Goal: Information Seeking & Learning: Learn about a topic

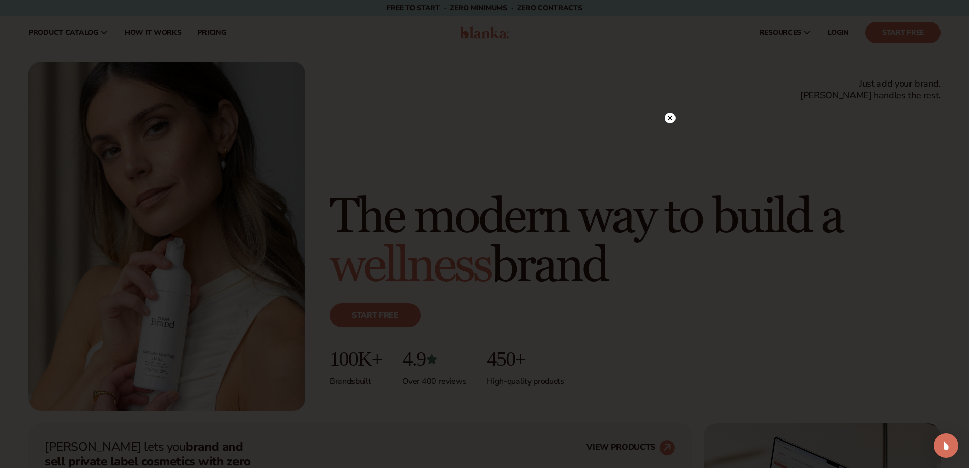
click at [669, 112] on div at bounding box center [670, 118] width 11 height 18
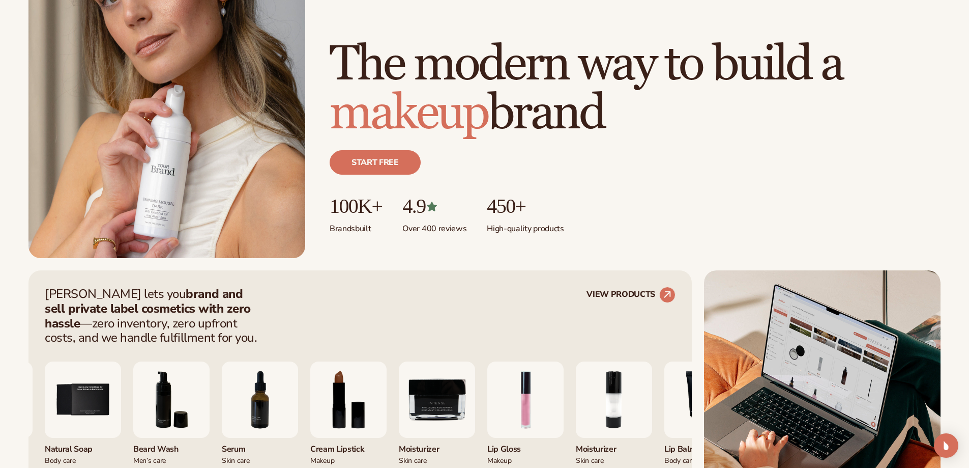
scroll to position [254, 0]
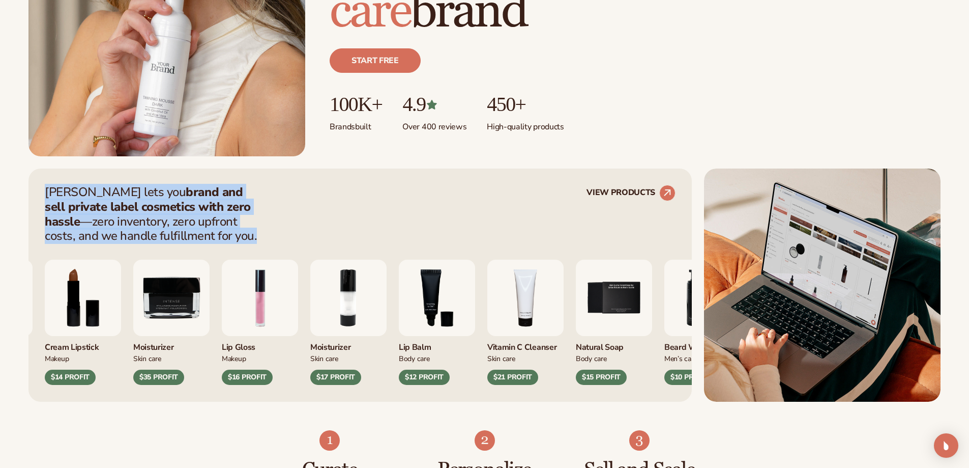
drag, startPoint x: 43, startPoint y: 187, endPoint x: 286, endPoint y: 233, distance: 248.0
click at [286, 233] on div "Blanka lets you brand and sell private label cosmetics with zero hassle —zero i…" at bounding box center [359, 284] width 663 height 233
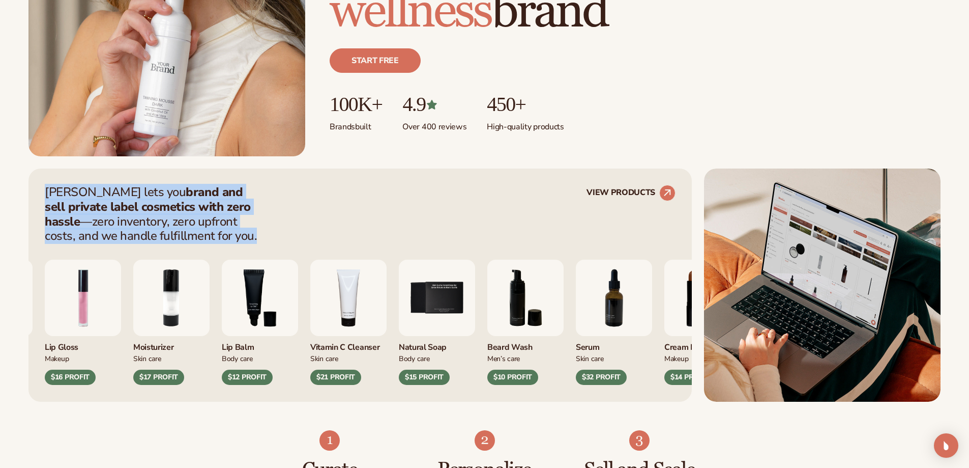
click at [365, 245] on div "Moisturizer Skin Care $35 PROFIT Lip Gloss Makeup" at bounding box center [360, 313] width 631 height 141
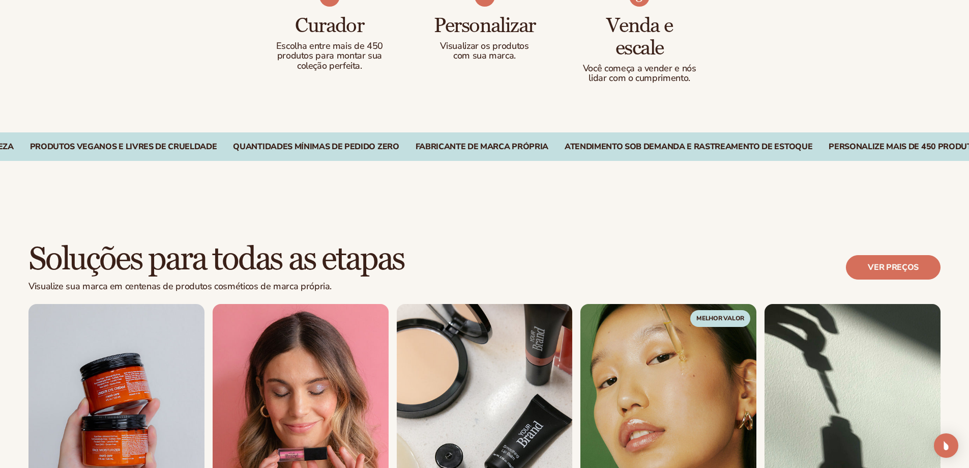
scroll to position [814, 0]
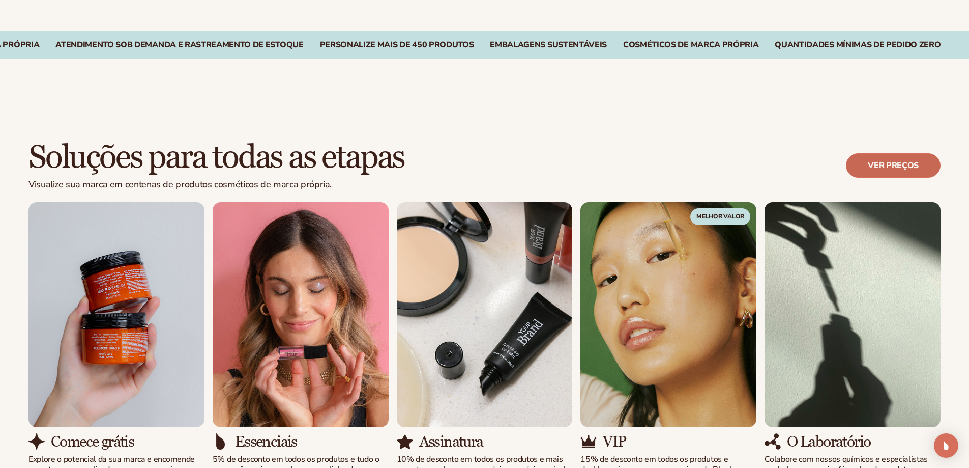
click at [884, 162] on font "Ver preços" at bounding box center [893, 165] width 51 height 11
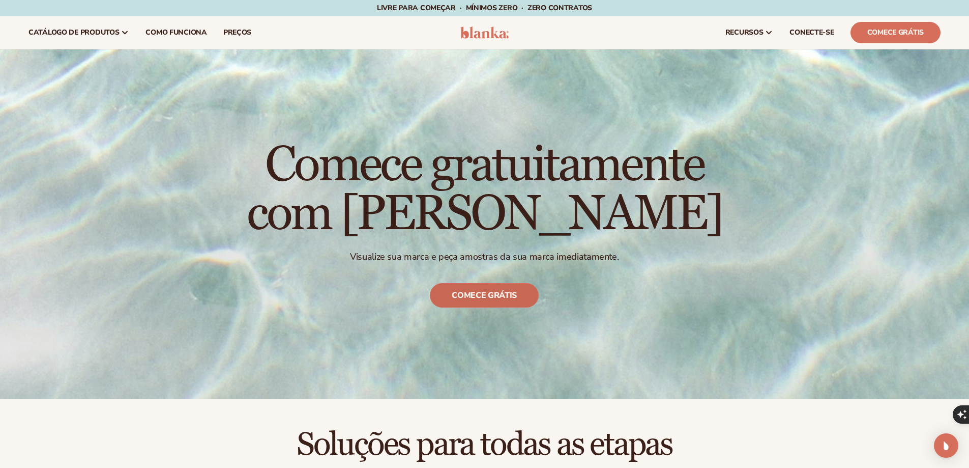
click at [481, 294] on font "Comece grátis" at bounding box center [484, 295] width 65 height 11
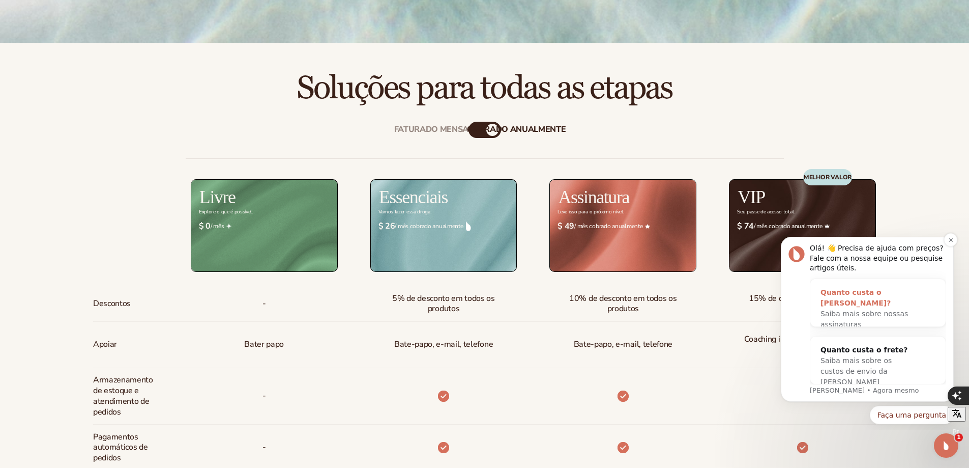
click at [881, 288] on font "Quanto custa o Blanka?" at bounding box center [856, 297] width 70 height 19
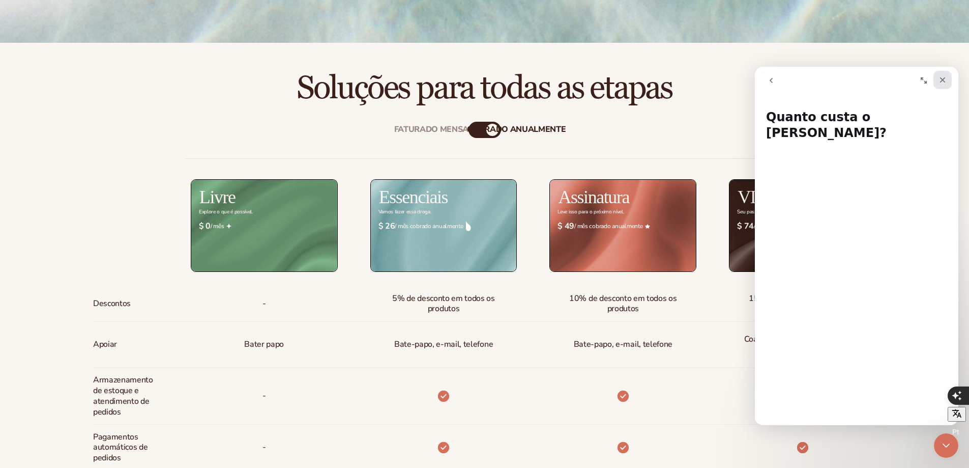
click at [943, 77] on icon "Fechar" at bounding box center [943, 80] width 8 height 8
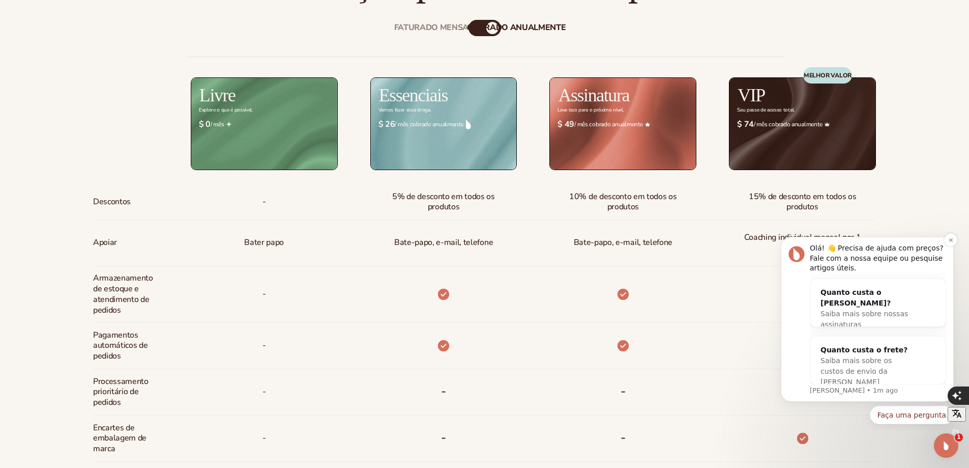
click at [859, 394] on p "Lee • 1m ago" at bounding box center [878, 390] width 136 height 9
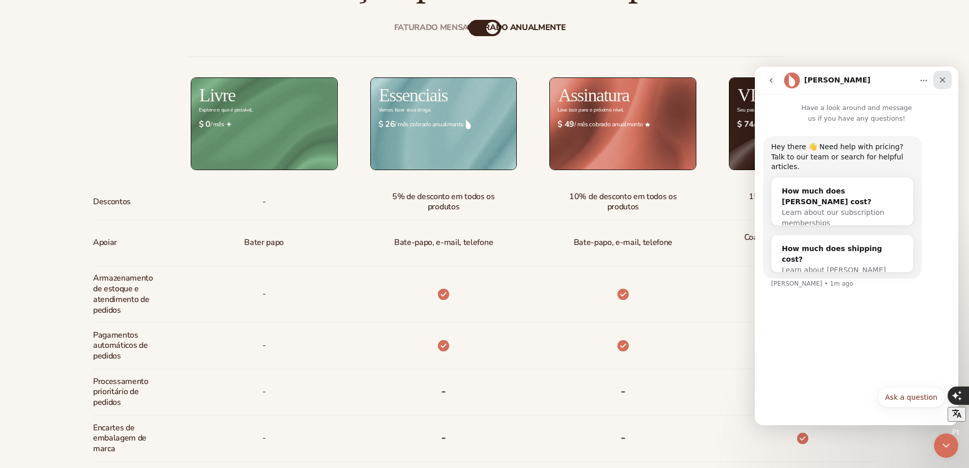
drag, startPoint x: 945, startPoint y: 79, endPoint x: 1700, endPoint y: 147, distance: 758.1
click at [945, 79] on icon "Close" at bounding box center [943, 80] width 8 height 8
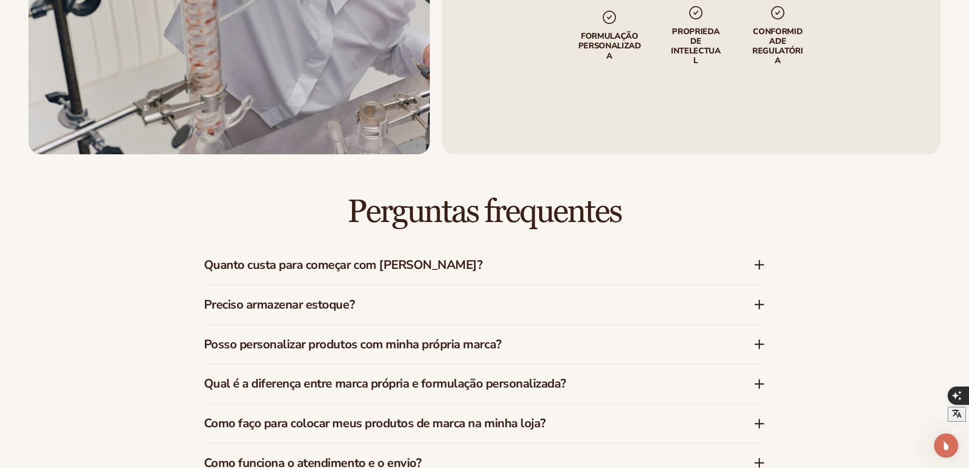
scroll to position [1526, 0]
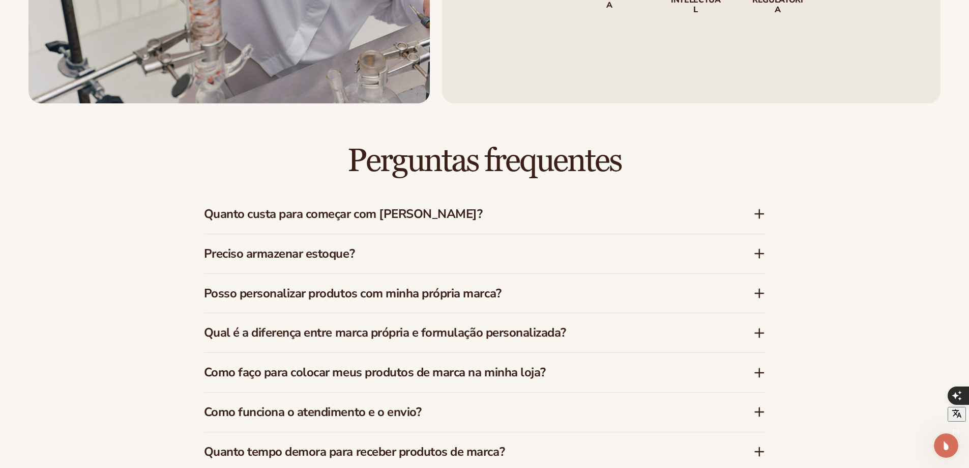
click at [760, 213] on icon at bounding box center [760, 214] width 0 height 8
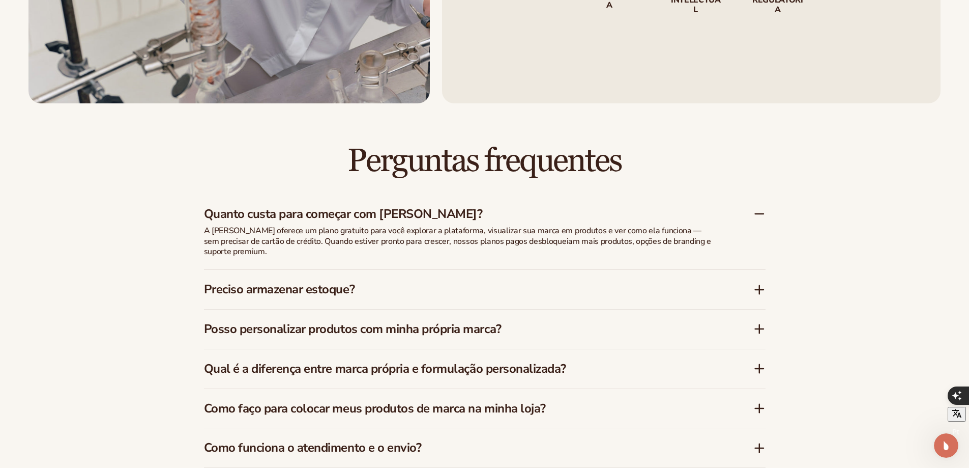
click at [759, 327] on icon at bounding box center [760, 329] width 12 height 12
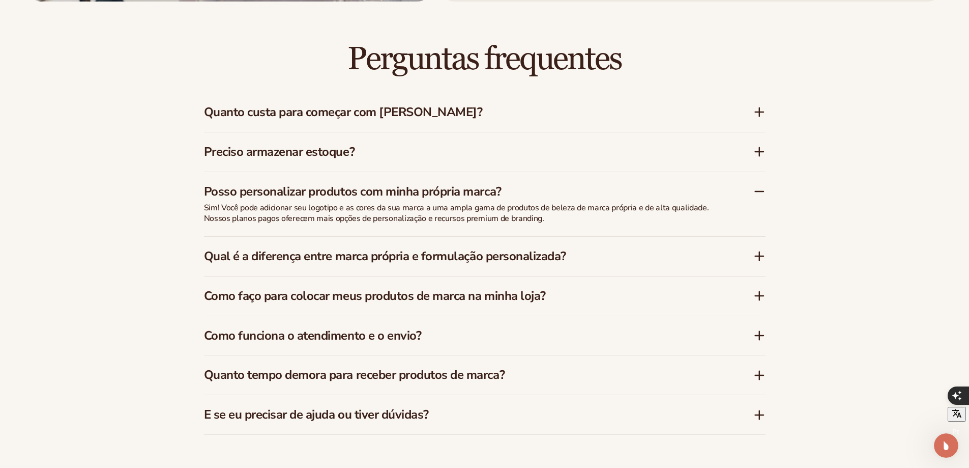
scroll to position [1679, 0]
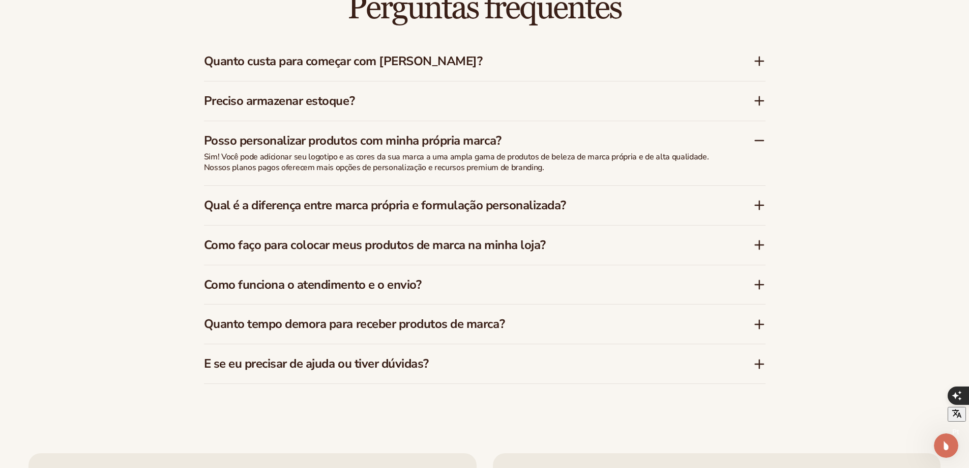
click at [762, 204] on icon at bounding box center [760, 205] width 12 height 12
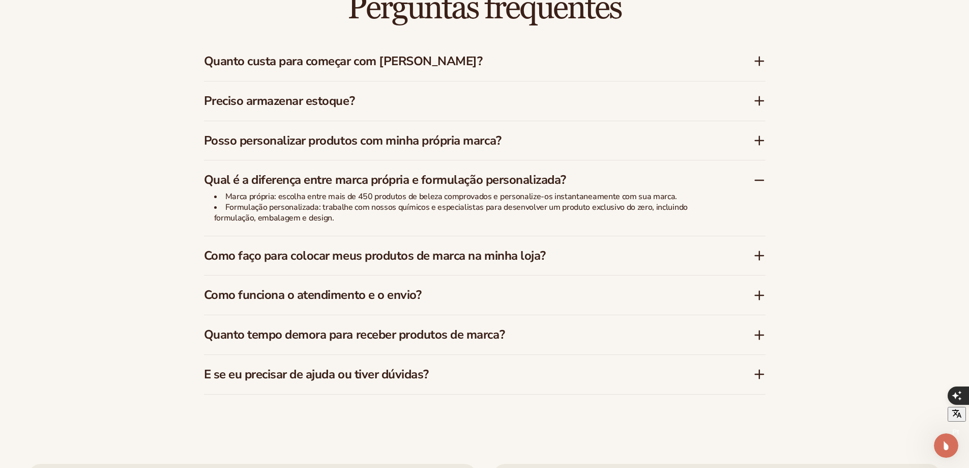
click at [759, 251] on icon at bounding box center [760, 255] width 12 height 12
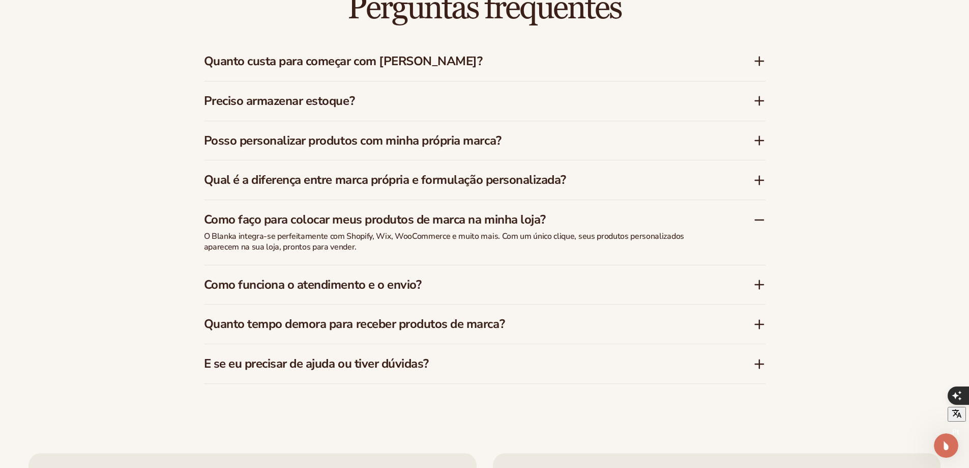
click at [759, 284] on icon at bounding box center [760, 284] width 8 height 0
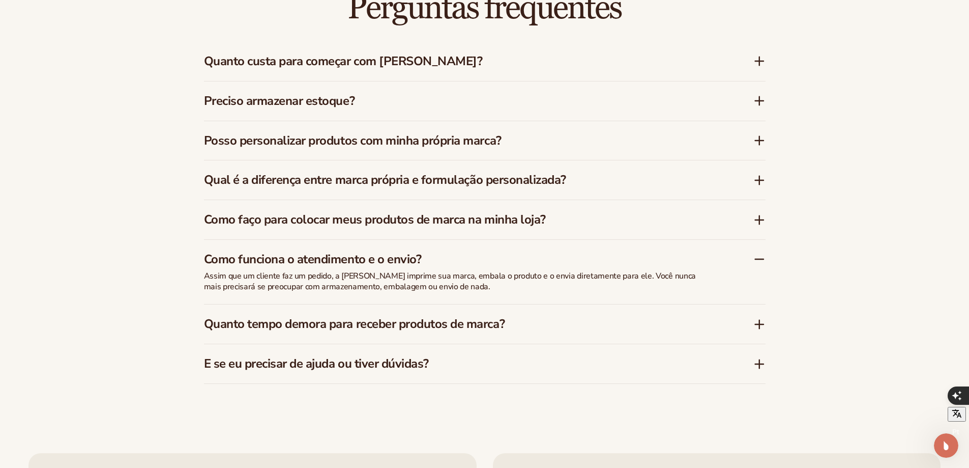
click at [753, 321] on div "Quanto tempo demora para receber produtos de marca?" at bounding box center [478, 323] width 549 height 15
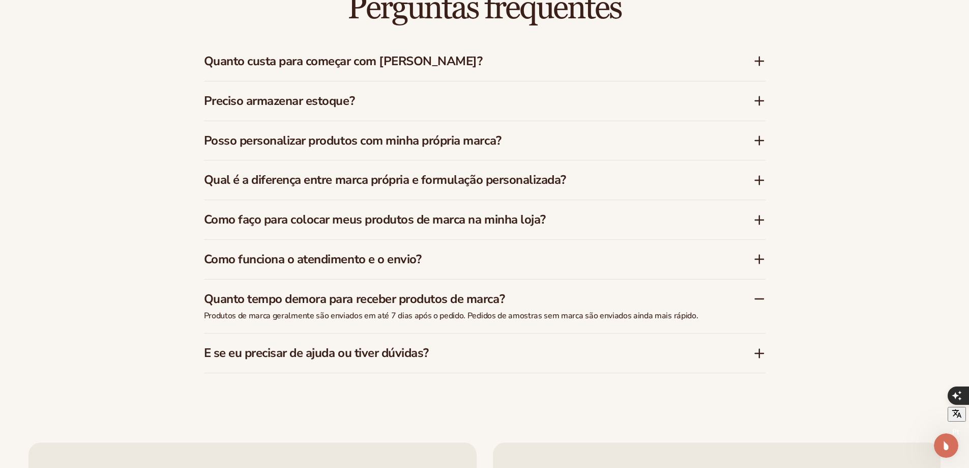
click at [763, 350] on icon at bounding box center [760, 353] width 12 height 12
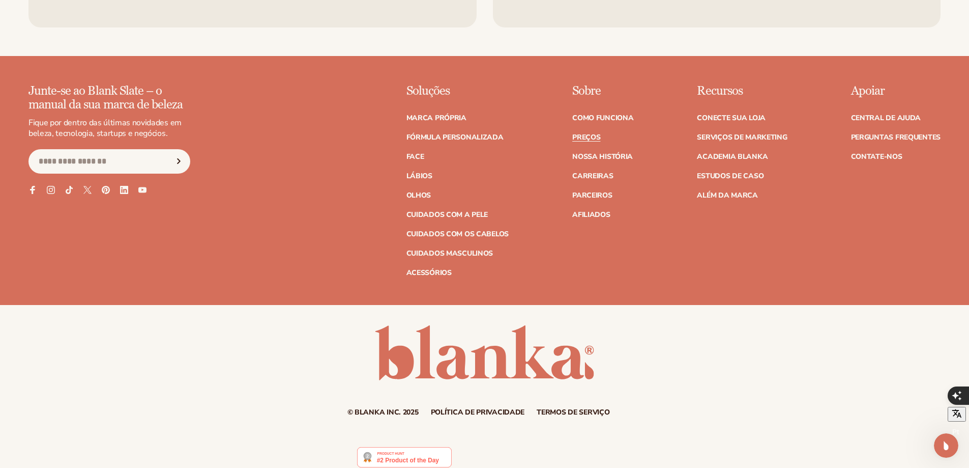
scroll to position [2263, 0]
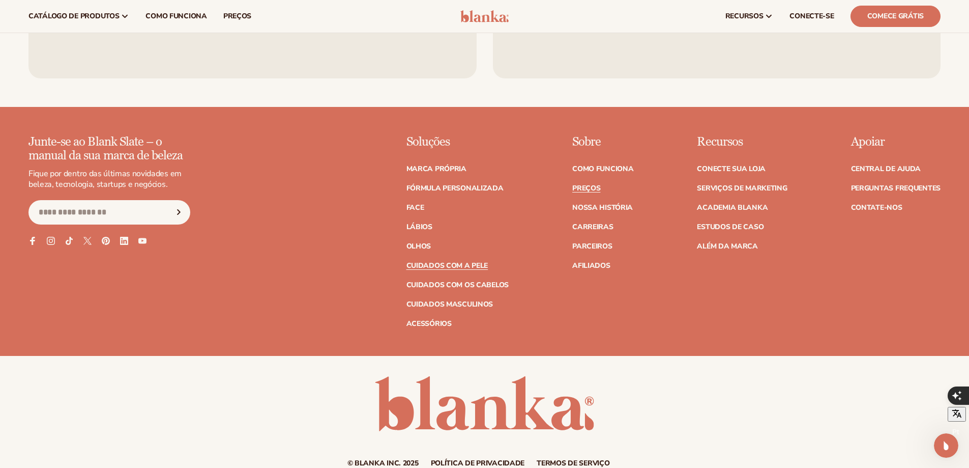
click at [456, 261] on font "Cuidados com a pele" at bounding box center [448, 266] width 82 height 10
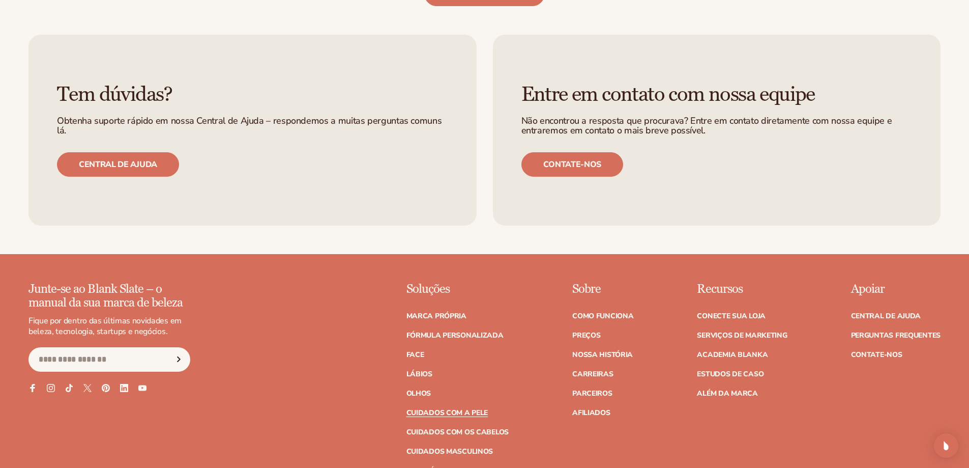
scroll to position [2192, 0]
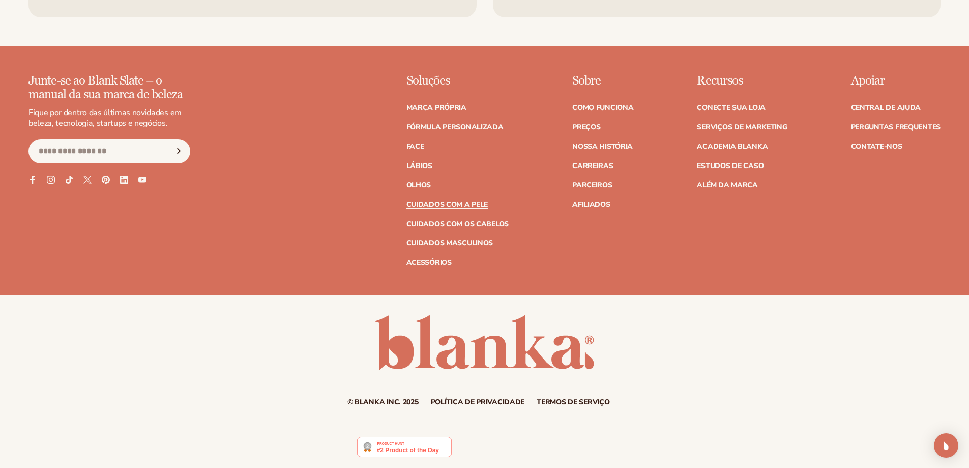
click at [584, 124] on font "Preços" at bounding box center [586, 127] width 28 height 10
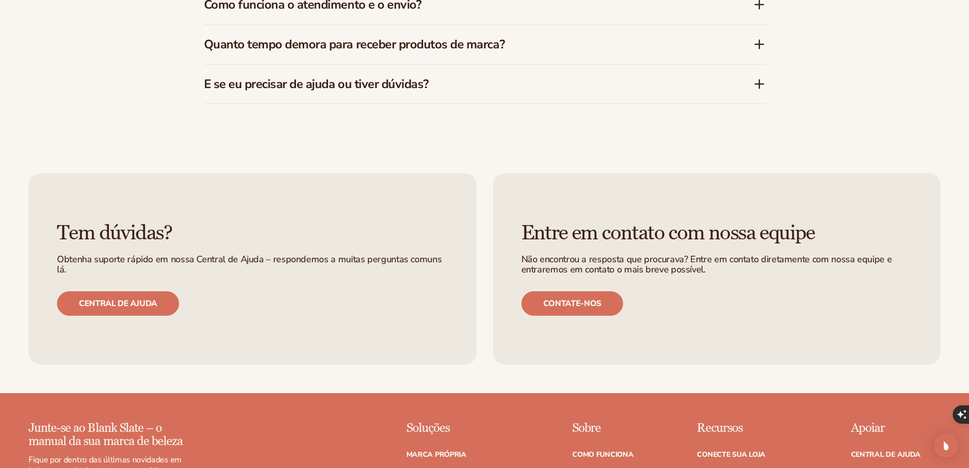
scroll to position [2188, 0]
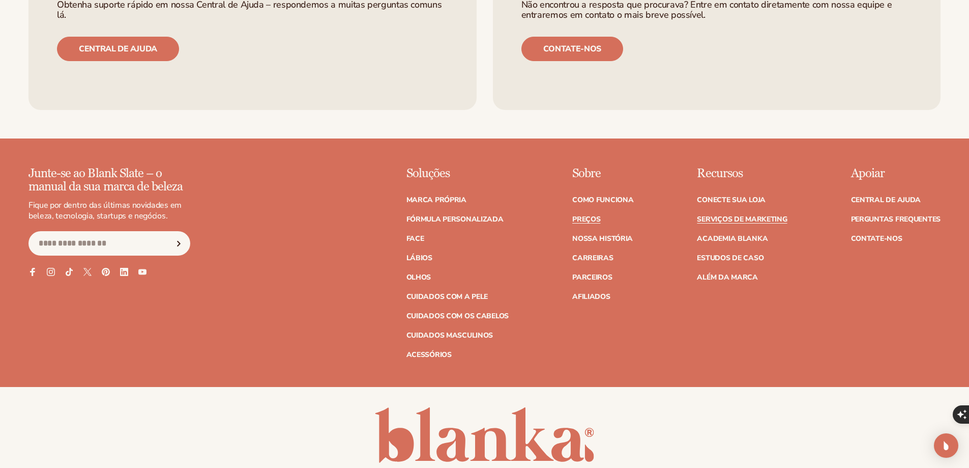
click at [716, 217] on font "Serviços de marketing" at bounding box center [742, 219] width 90 height 10
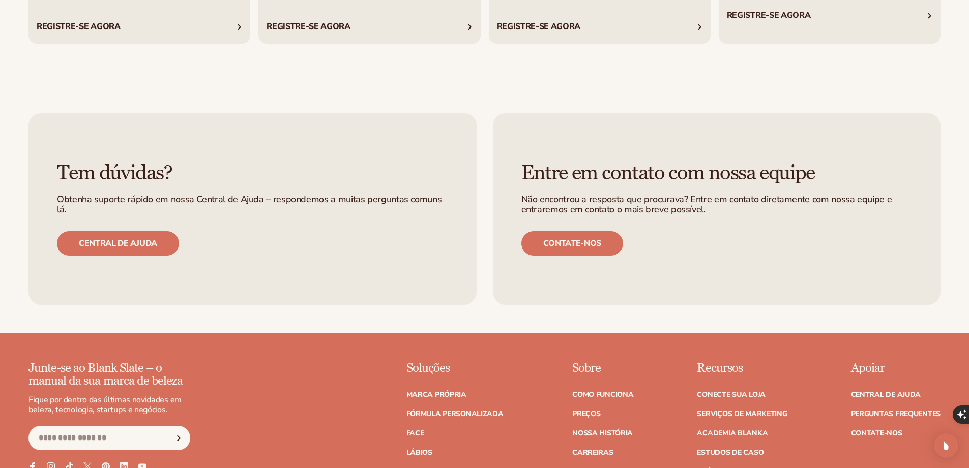
scroll to position [2544, 0]
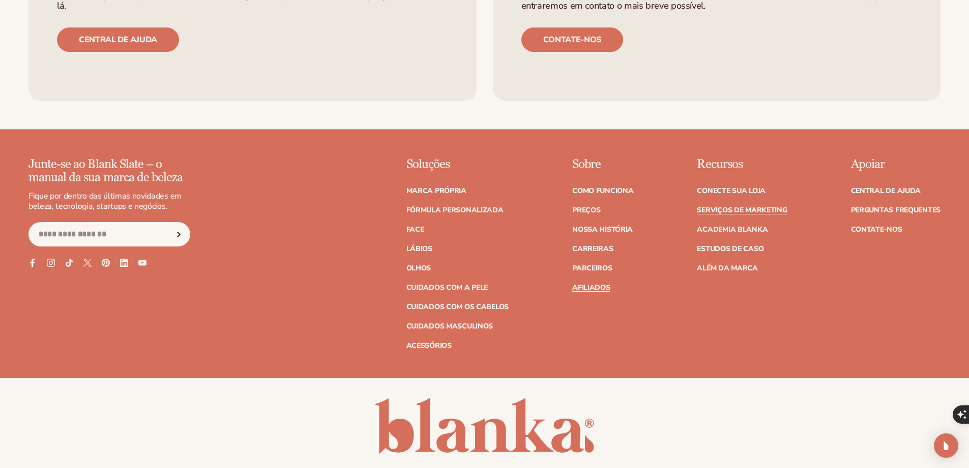
click at [600, 291] on font "Afiliados" at bounding box center [591, 287] width 38 height 10
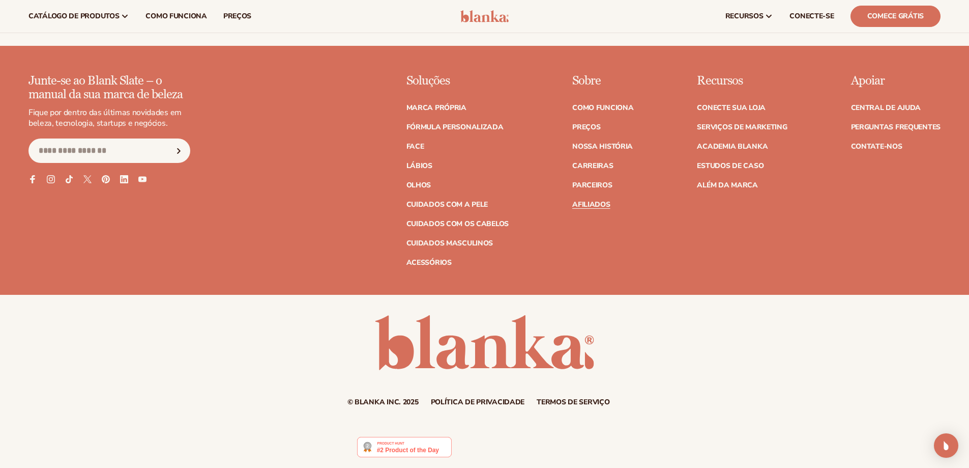
scroll to position [2757, 0]
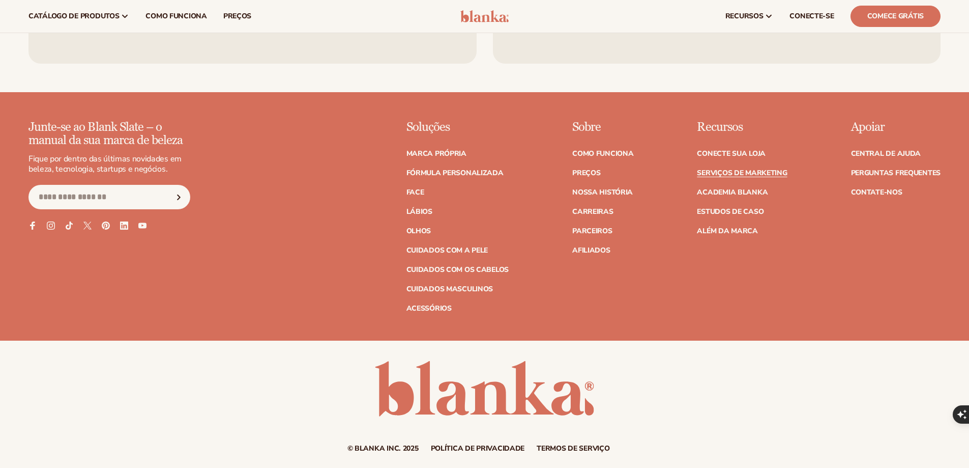
scroll to position [2544, 0]
